Goal: Information Seeking & Learning: Find specific fact

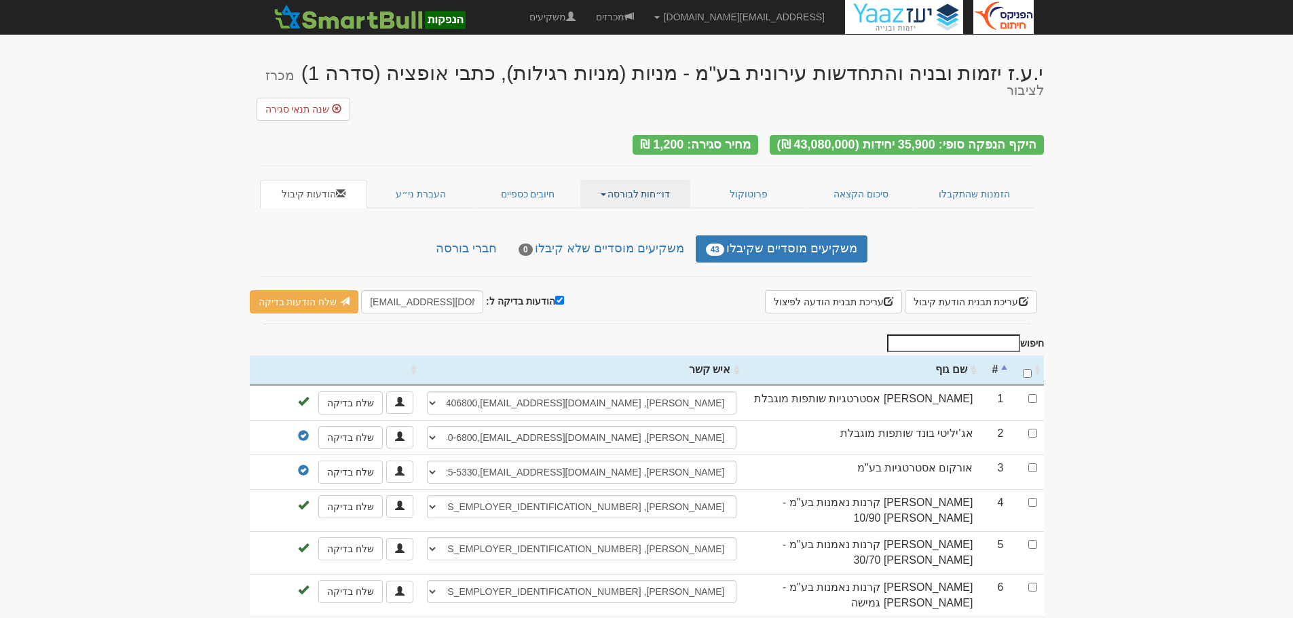
click at [637, 180] on link "דו״חות לבורסה" at bounding box center [635, 194] width 110 height 29
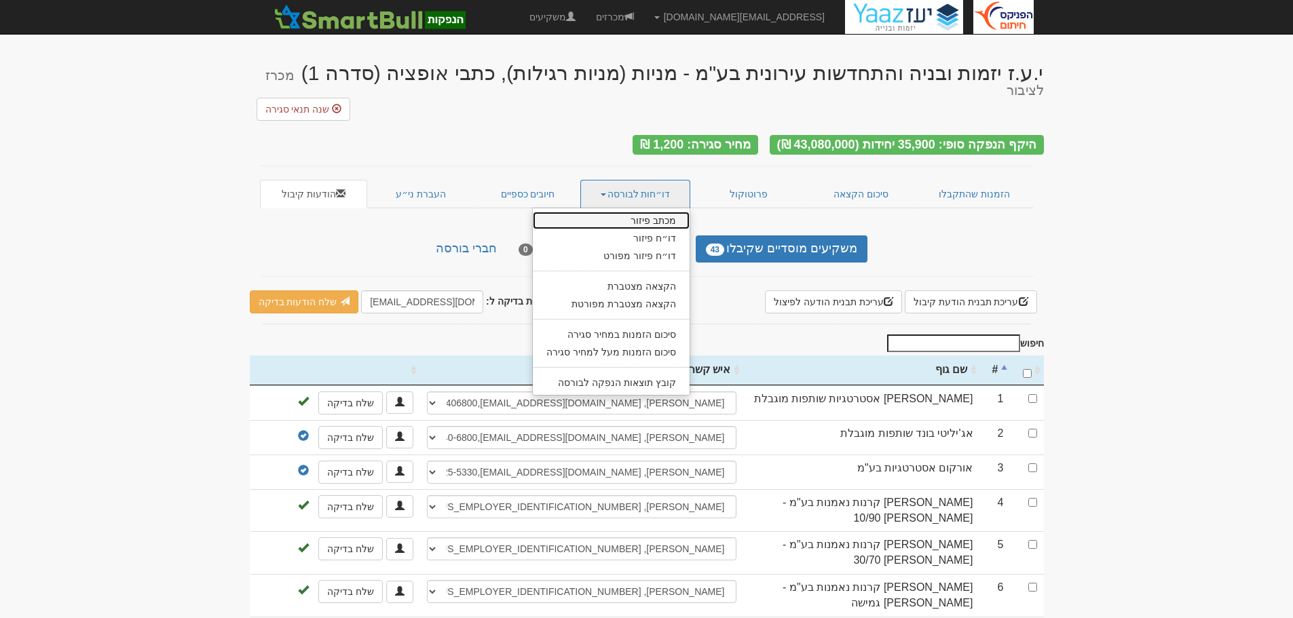
click at [647, 212] on link "מכתב פיזור" at bounding box center [611, 221] width 157 height 18
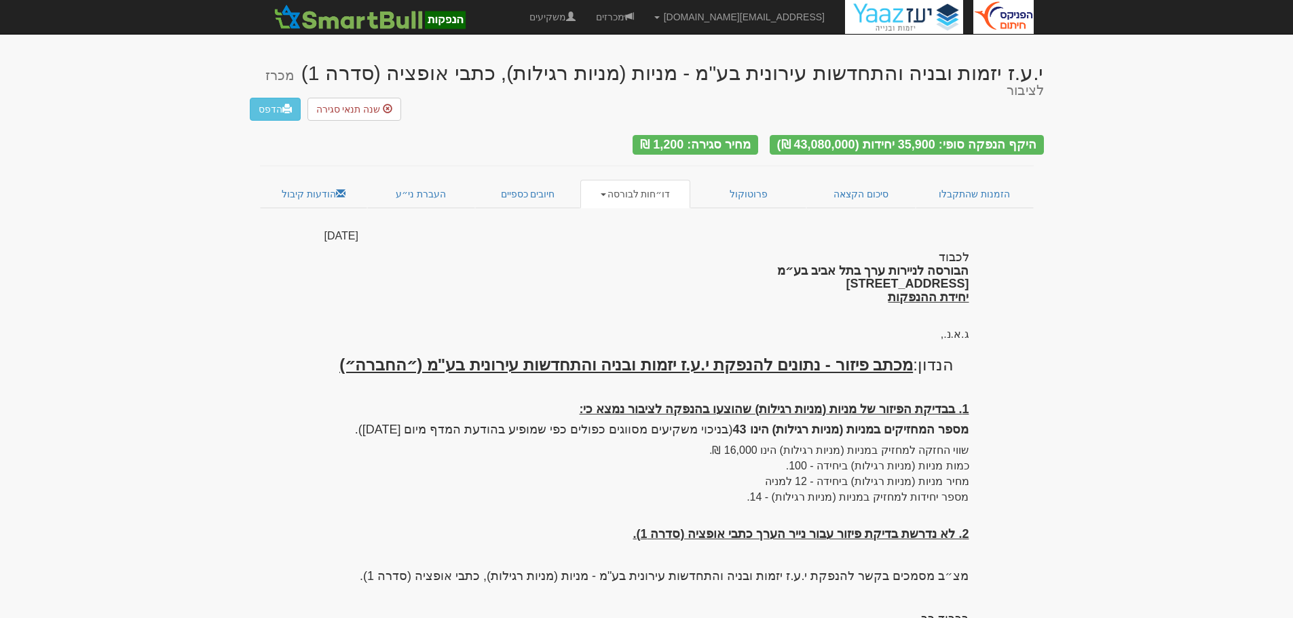
scroll to position [10, 0]
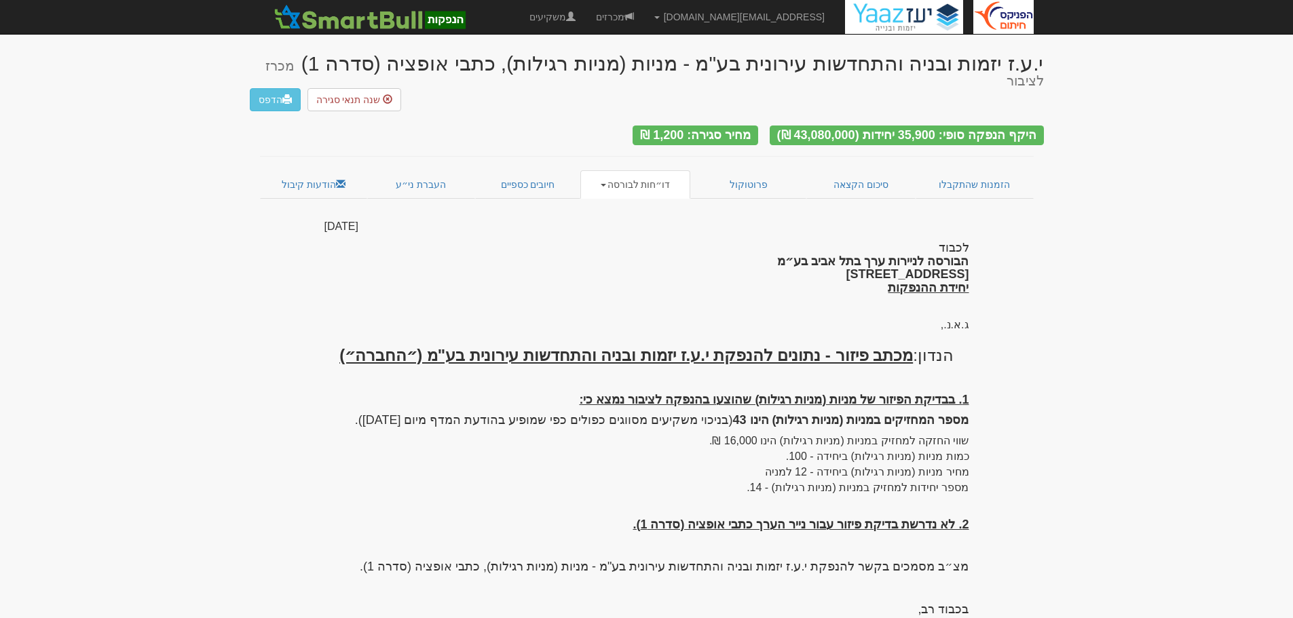
drag, startPoint x: 401, startPoint y: 202, endPoint x: 582, endPoint y: 610, distance: 446.4
click at [582, 610] on div "[DATE] לכבוד הבורסה לניירות ערך בתל אביב בע״מ [STREET_ADDRESS] יחידת ההנפקות ג.…" at bounding box center [646, 428] width 645 height 418
click at [724, 255] on h4 "לכבוד הבורסה לניירות ערך בתל אביב בע״מ [STREET_ADDRESS] יחידת ההנפקות" at bounding box center [646, 269] width 645 height 54
drag, startPoint x: 897, startPoint y: 337, endPoint x: 849, endPoint y: 344, distance: 48.8
click at [849, 346] on u "מכתב פיזור - נתונים להנפקת י.ע.ז יזמות ובניה והתחדשות עירונית בע"מ (״החברה״)" at bounding box center [626, 355] width 574 height 18
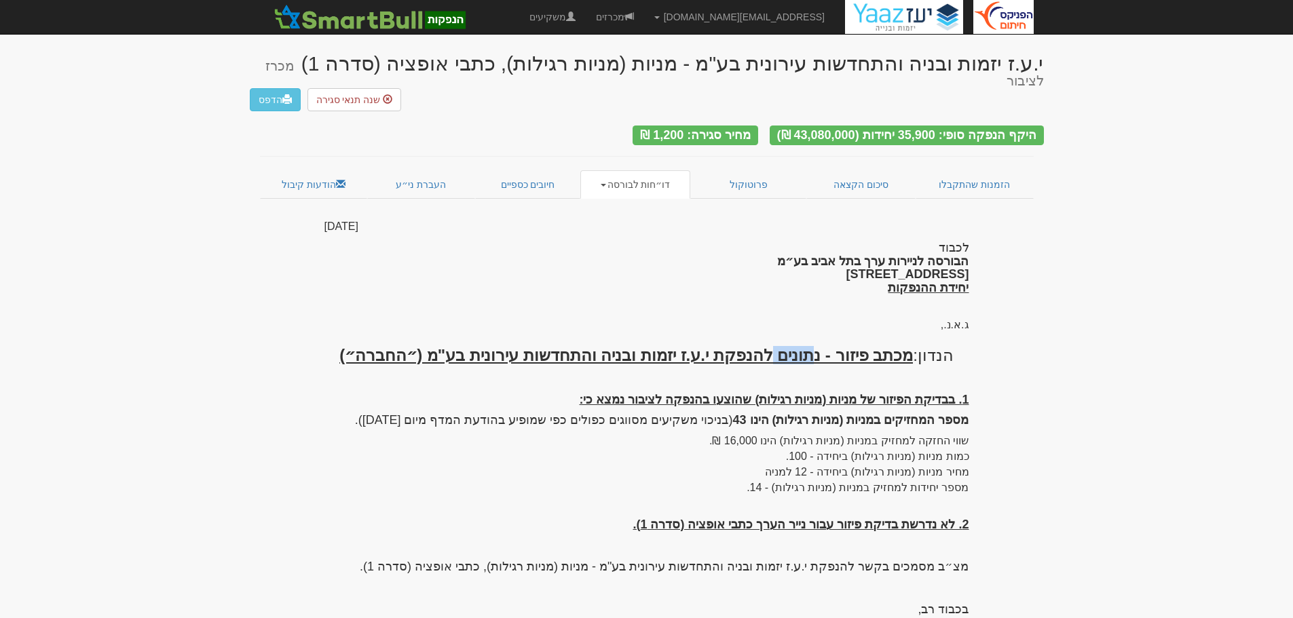
drag, startPoint x: 705, startPoint y: 338, endPoint x: 430, endPoint y: 352, distance: 275.3
click at [430, 352] on div "[DATE] לכבוד הבורסה לניירות ערך בתל אביב בע״מ [STREET_ADDRESS] יחידת ההנפקות ג.…" at bounding box center [646, 428] width 645 height 418
copy u ".ע.ז יזמות ובניה והתחדשות עירונית בע"מ"
click at [673, 387] on div "1. בבדיקת הפיזור של מניות (מניות רגילות) שהוצעו בהנפקה לציבור נמצא כי: מספר המח…" at bounding box center [646, 441] width 645 height 109
click at [933, 561] on h4 "מצ״ב מסמכים בקשר להנפקת י.ע.ז יזמות ובניה והתחדשות עירונית בע"מ - מניות (מניות …" at bounding box center [646, 568] width 645 height 14
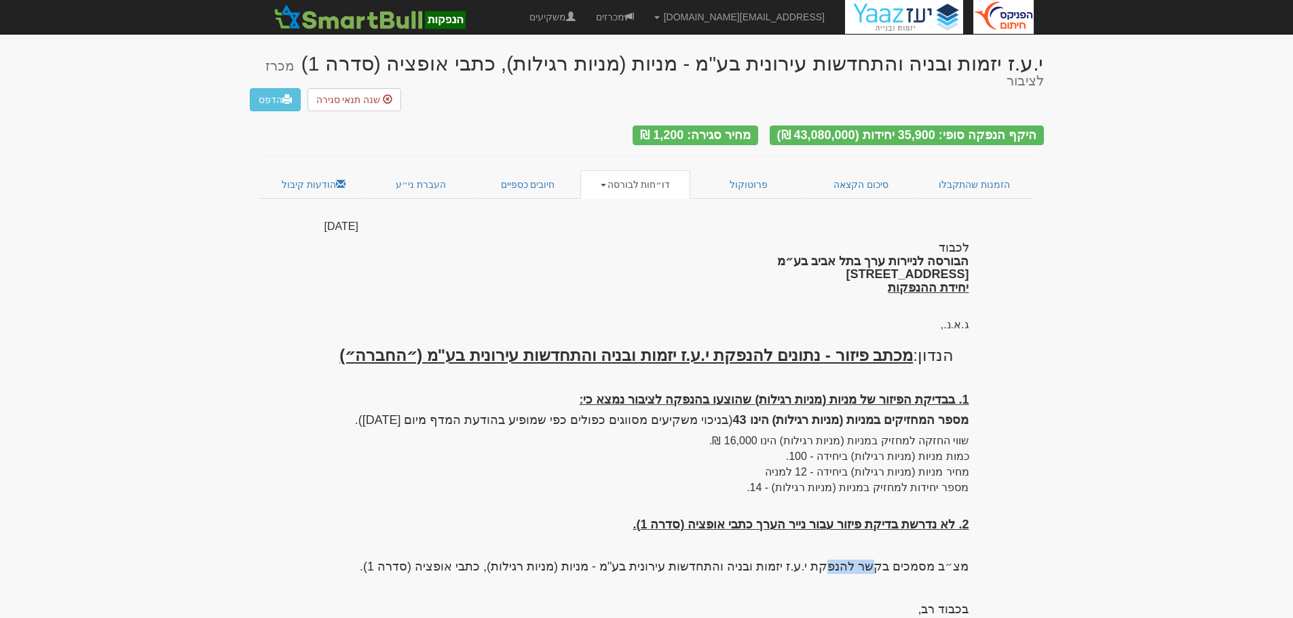
click at [933, 561] on h4 "מצ״ב מסמכים בקשר להנפקת י.ע.ז יזמות ובניה והתחדשות עירונית בע"מ - מניות (מניות …" at bounding box center [646, 568] width 645 height 14
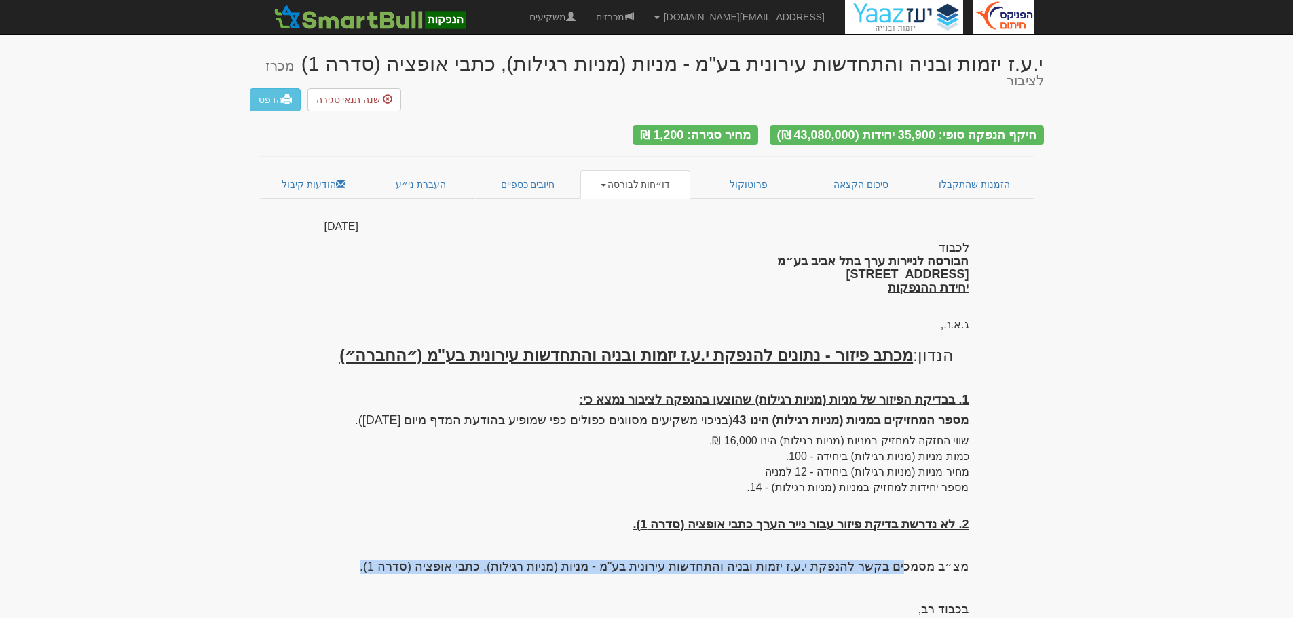
click at [933, 561] on h4 "מצ״ב מסמכים בקשר להנפקת י.ע.ז יזמות ובניה והתחדשות עירונית בע"מ - מניות (מניות …" at bounding box center [646, 568] width 645 height 14
copy h4 "מצ״ב מסמכים בקשר להנפקת י.ע.ז יזמות ובניה והתחדשות עירונית בע"מ - מניות (מניות …"
click at [313, 170] on link "הודעות קיבול" at bounding box center [314, 184] width 108 height 29
